Goal: Transaction & Acquisition: Download file/media

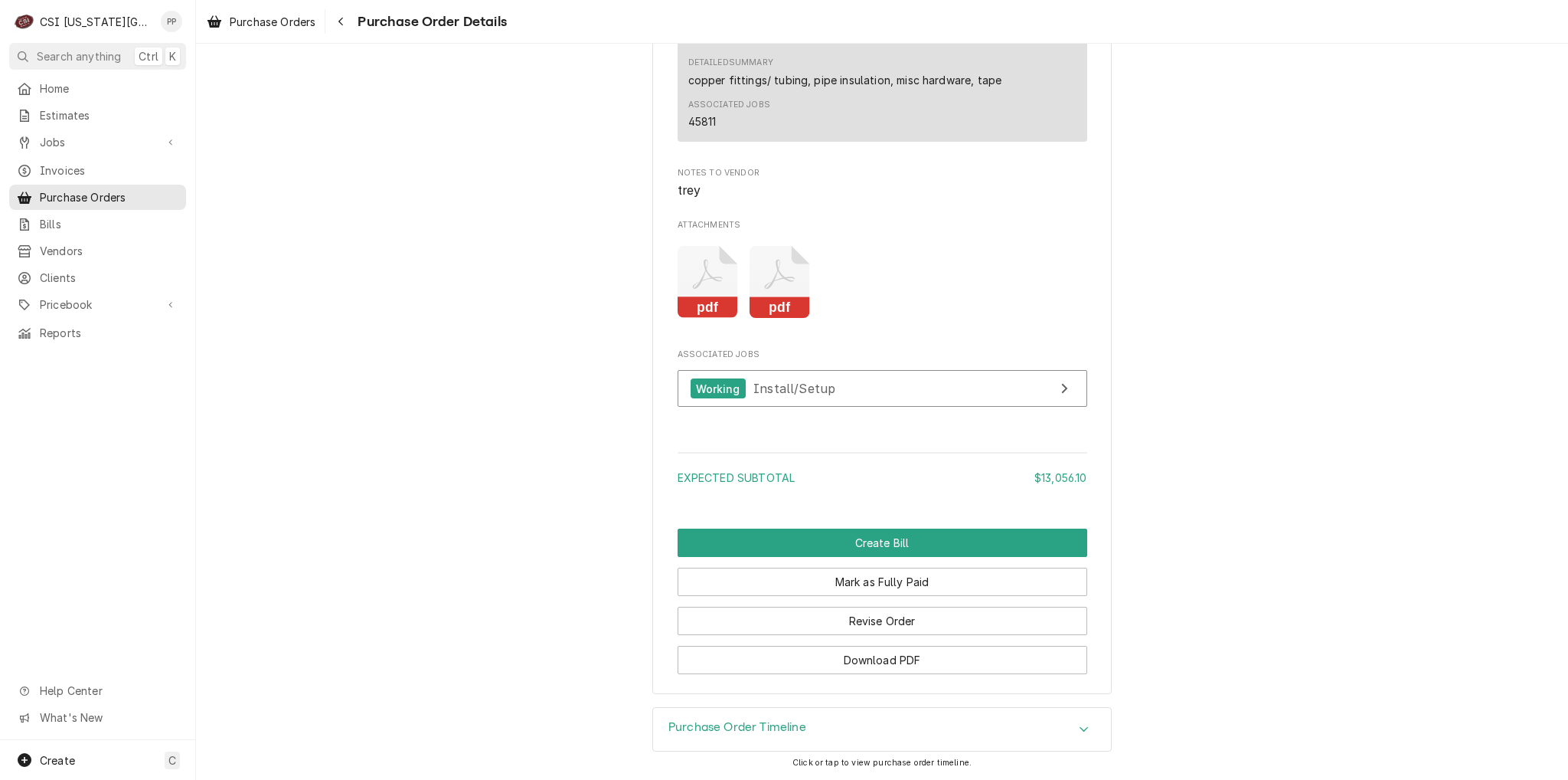
scroll to position [1362, 0]
click at [765, 289] on icon "Attachments" at bounding box center [780, 274] width 30 height 30
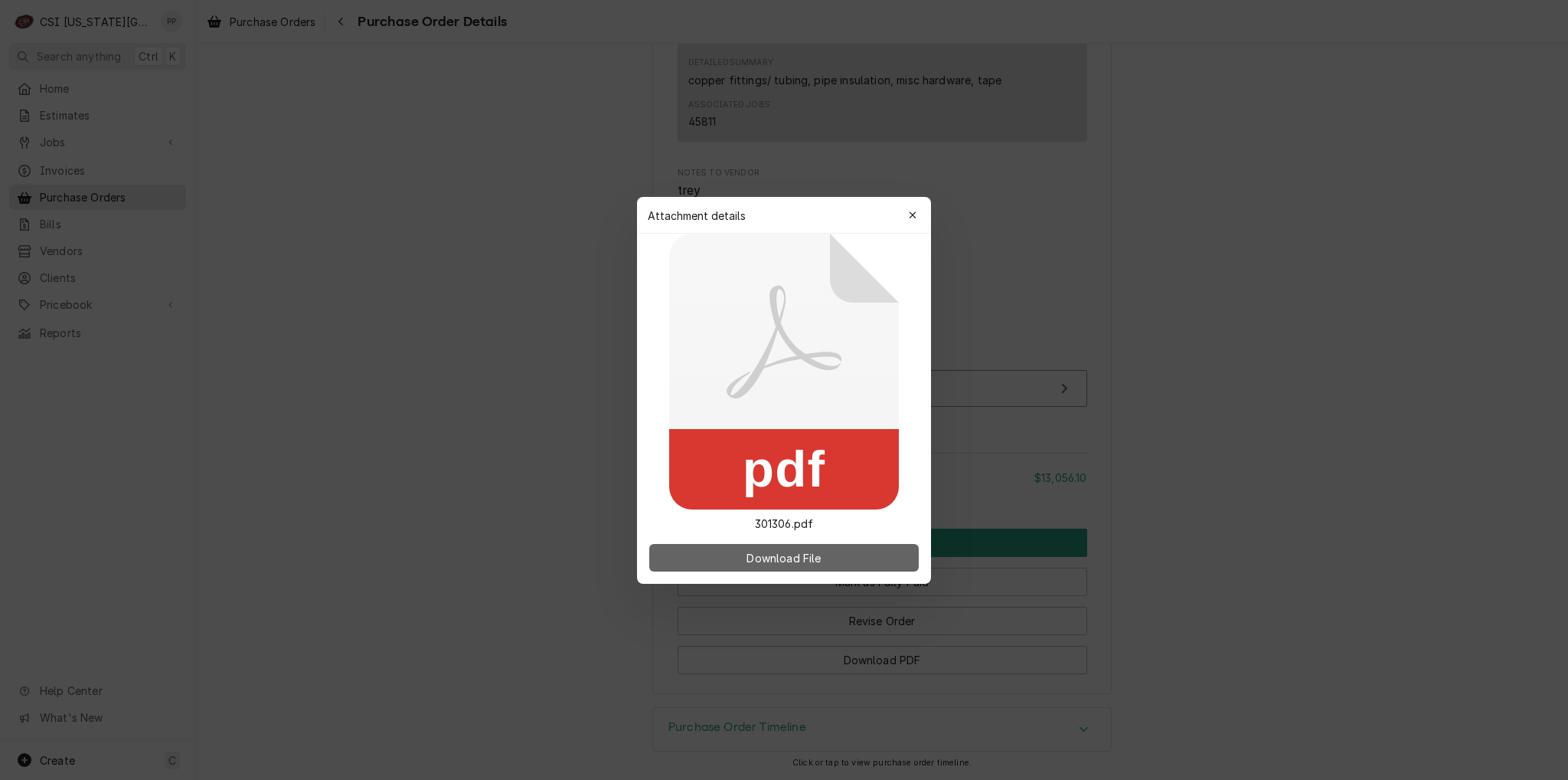
click at [801, 544] on button "Download File" at bounding box center [784, 557] width 270 height 27
click at [805, 553] on span "Download File" at bounding box center [783, 557] width 80 height 16
click at [911, 218] on icon "button" at bounding box center [912, 215] width 8 height 10
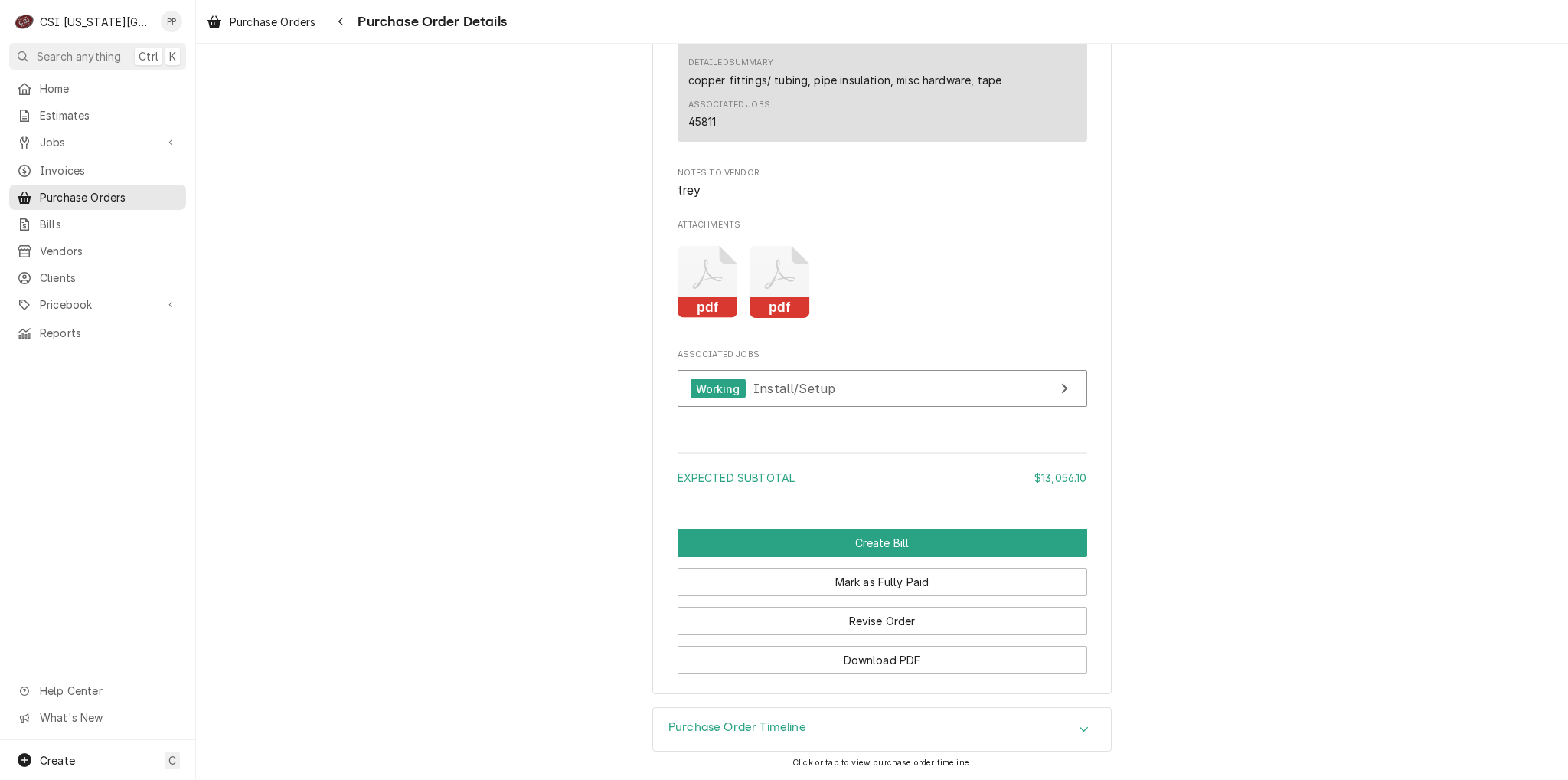
click at [961, 251] on div "pdf pdf" at bounding box center [882, 281] width 410 height 97
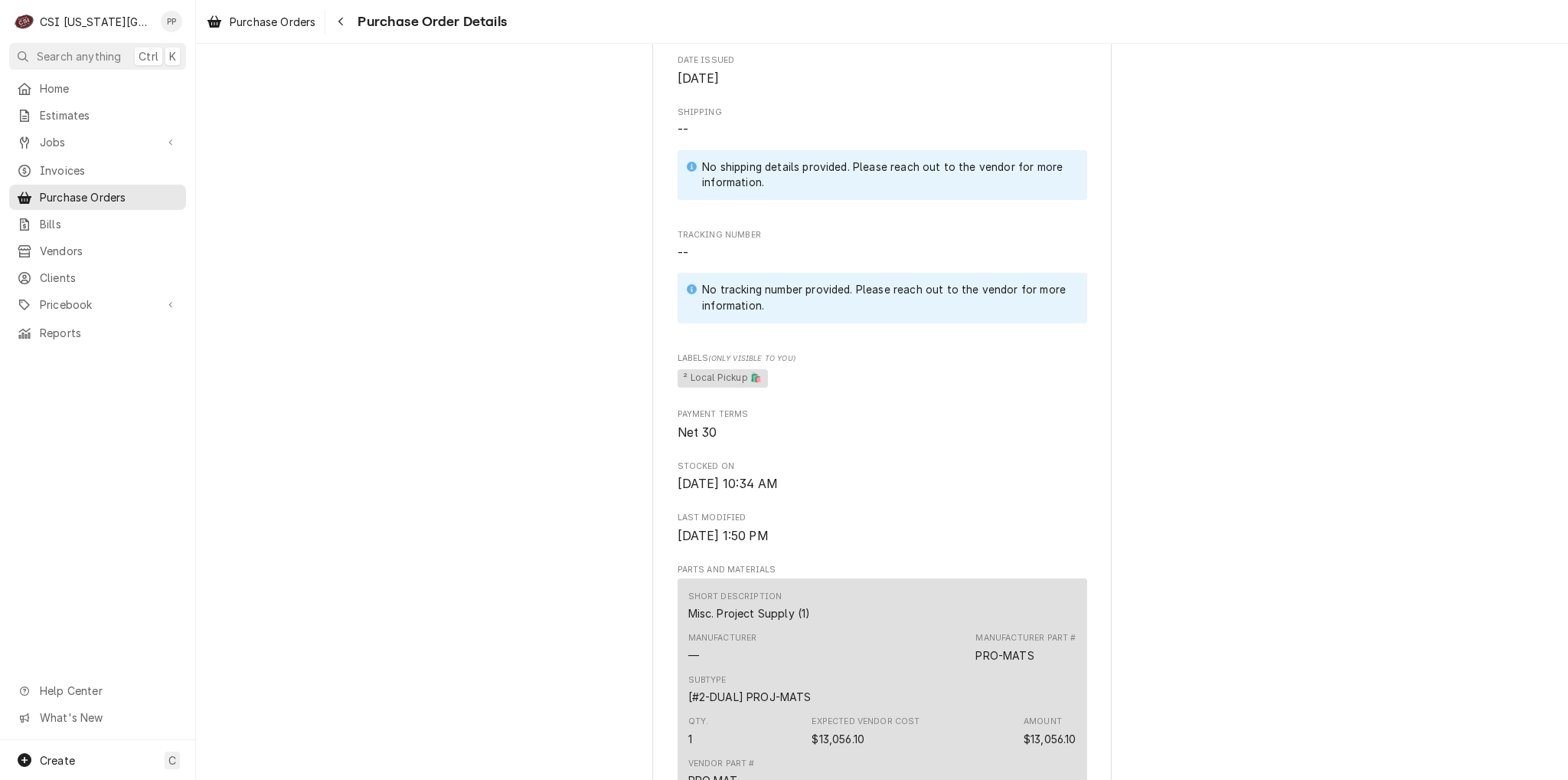
scroll to position [443, 0]
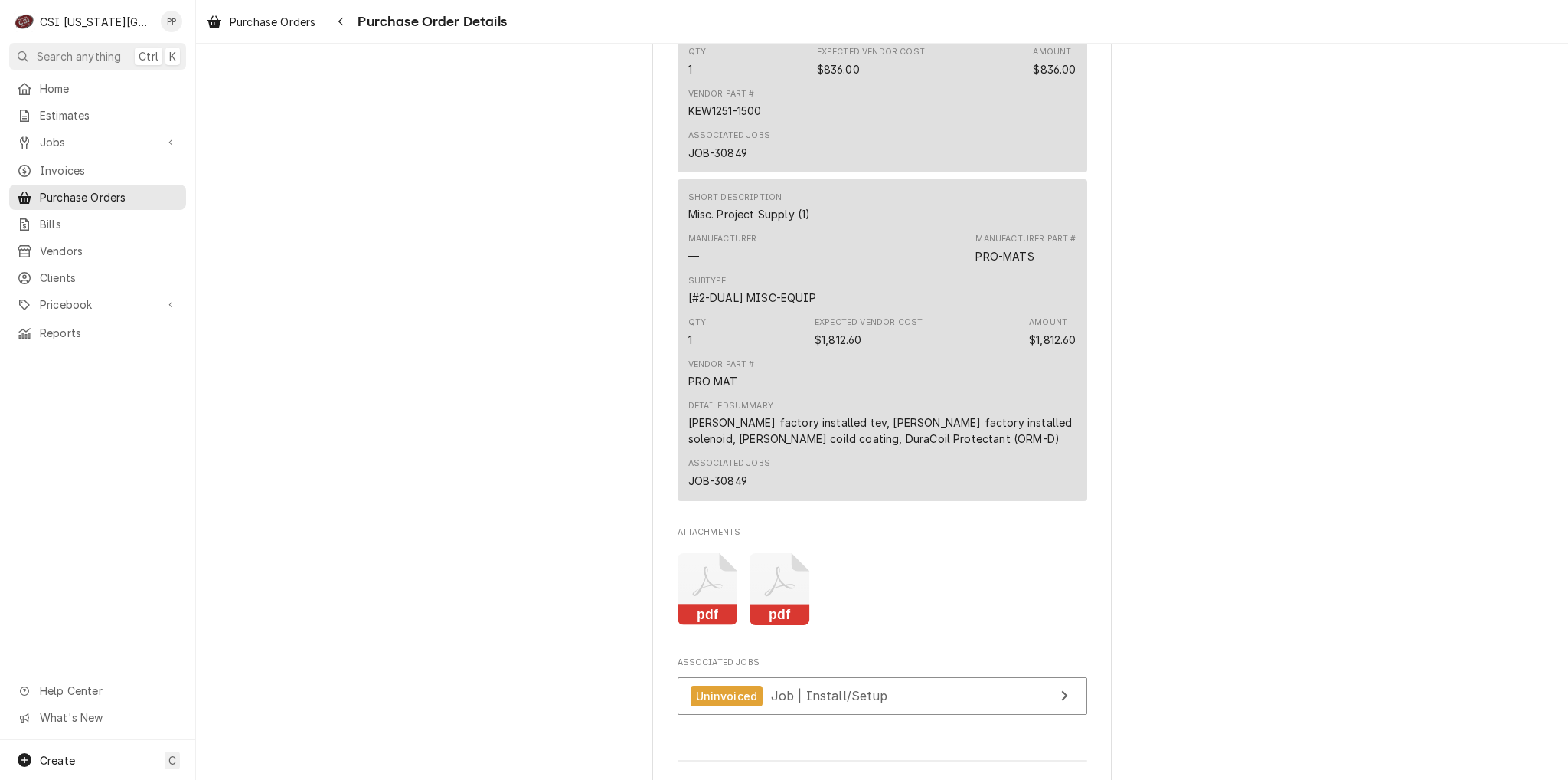
scroll to position [2298, 0]
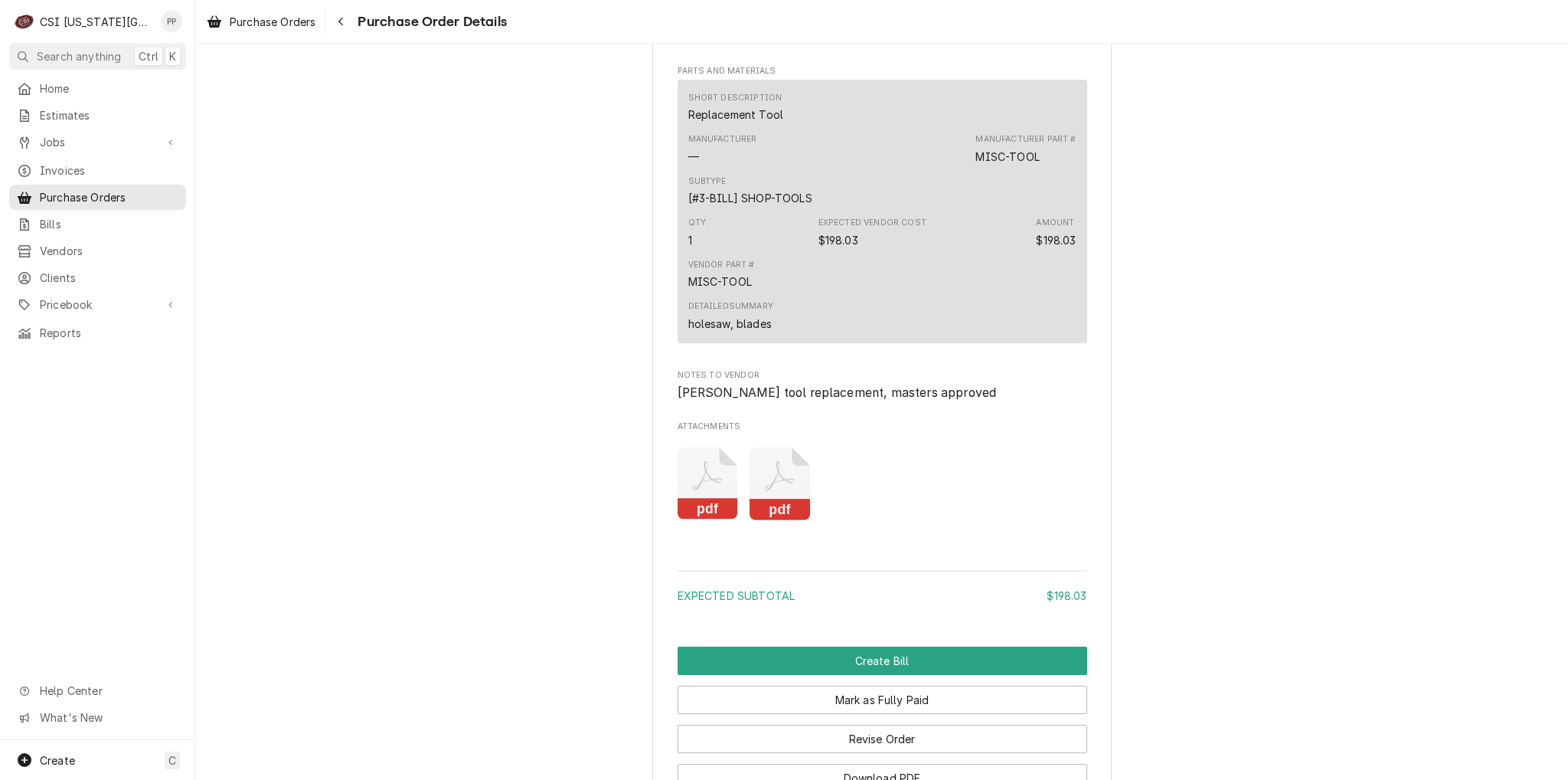
scroll to position [1067, 0]
